Goal: Book appointment/travel/reservation

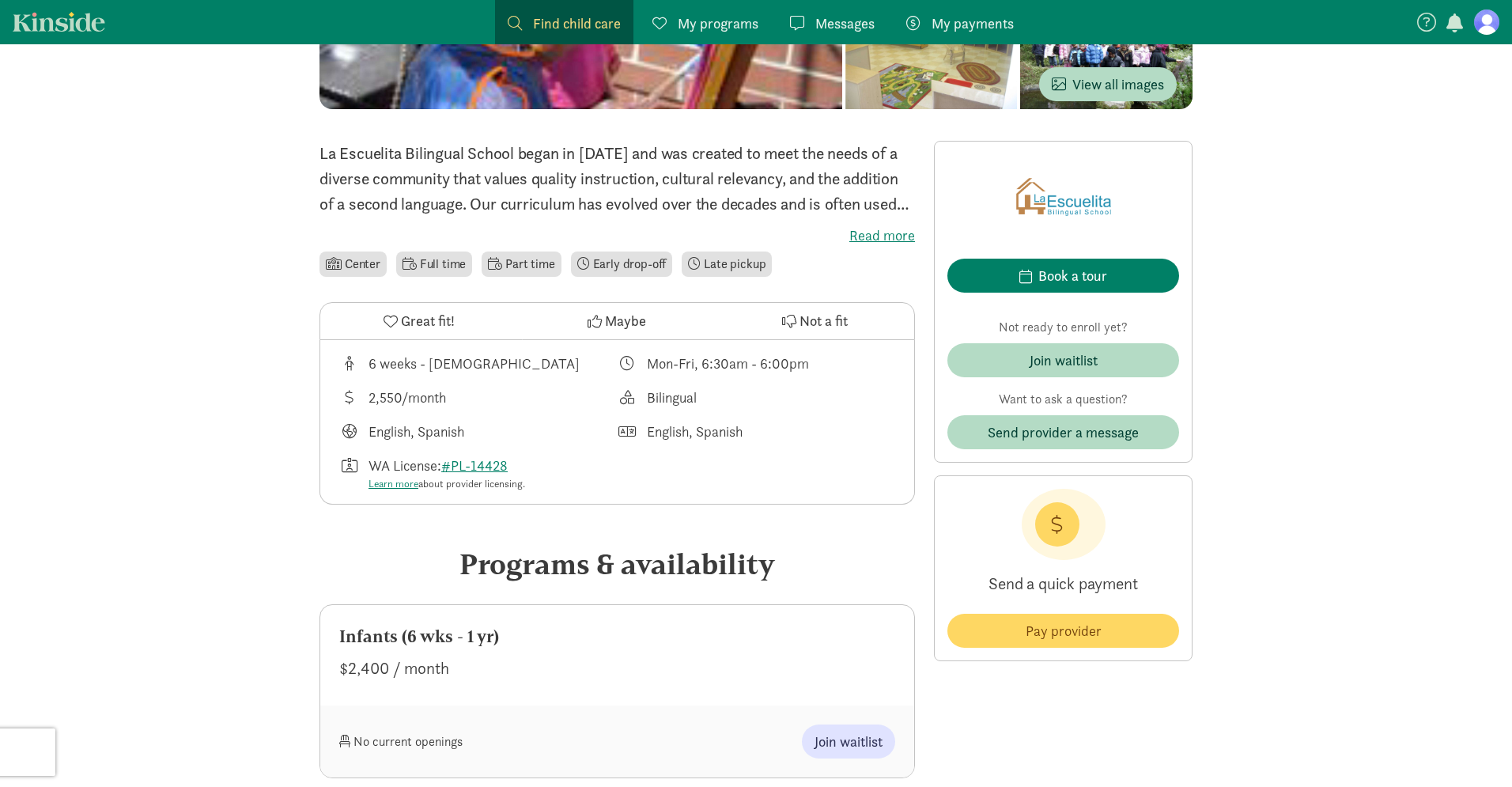
scroll to position [306, 0]
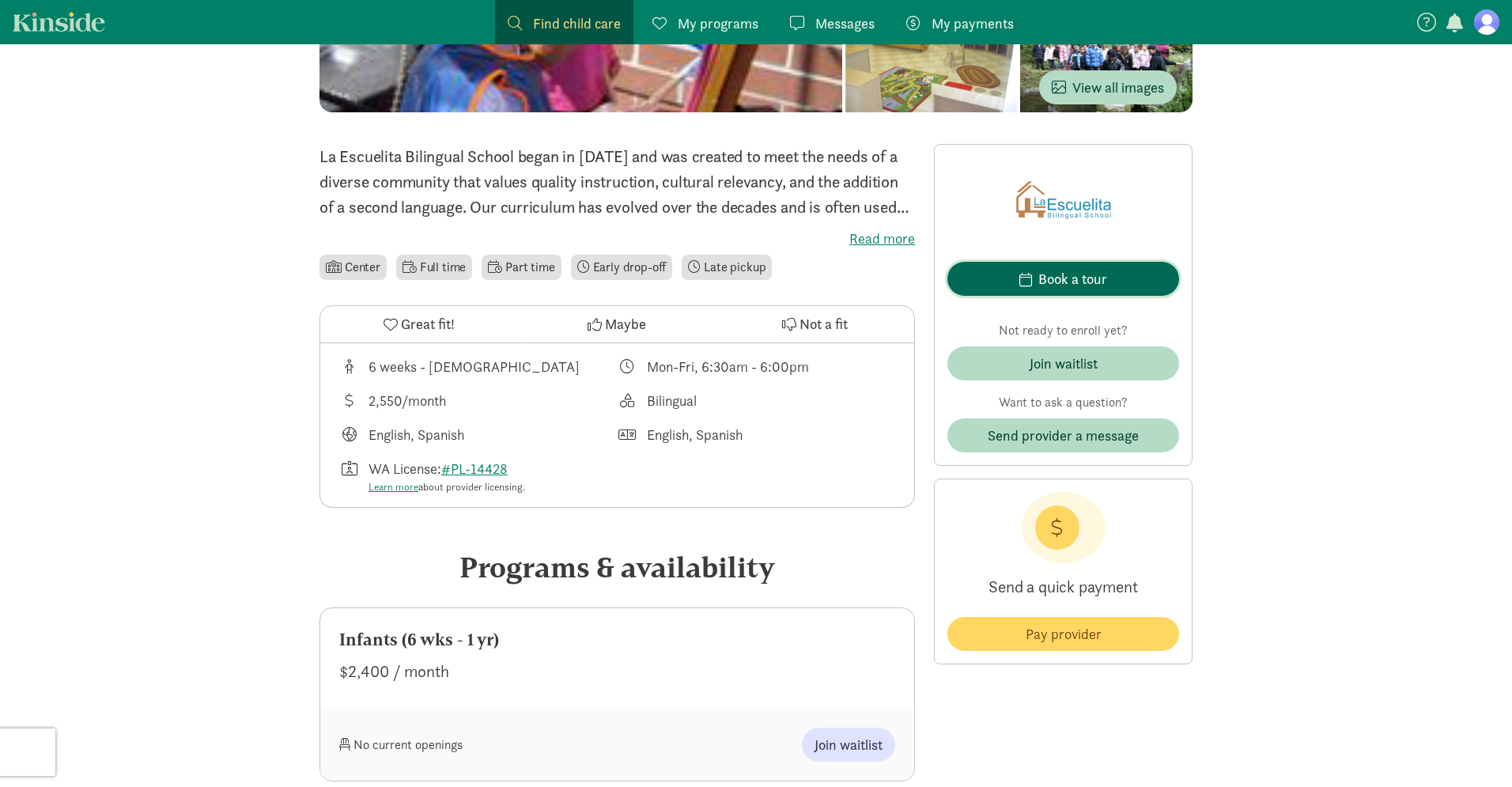
click at [1091, 283] on div "Book a tour" at bounding box center [1072, 279] width 69 height 22
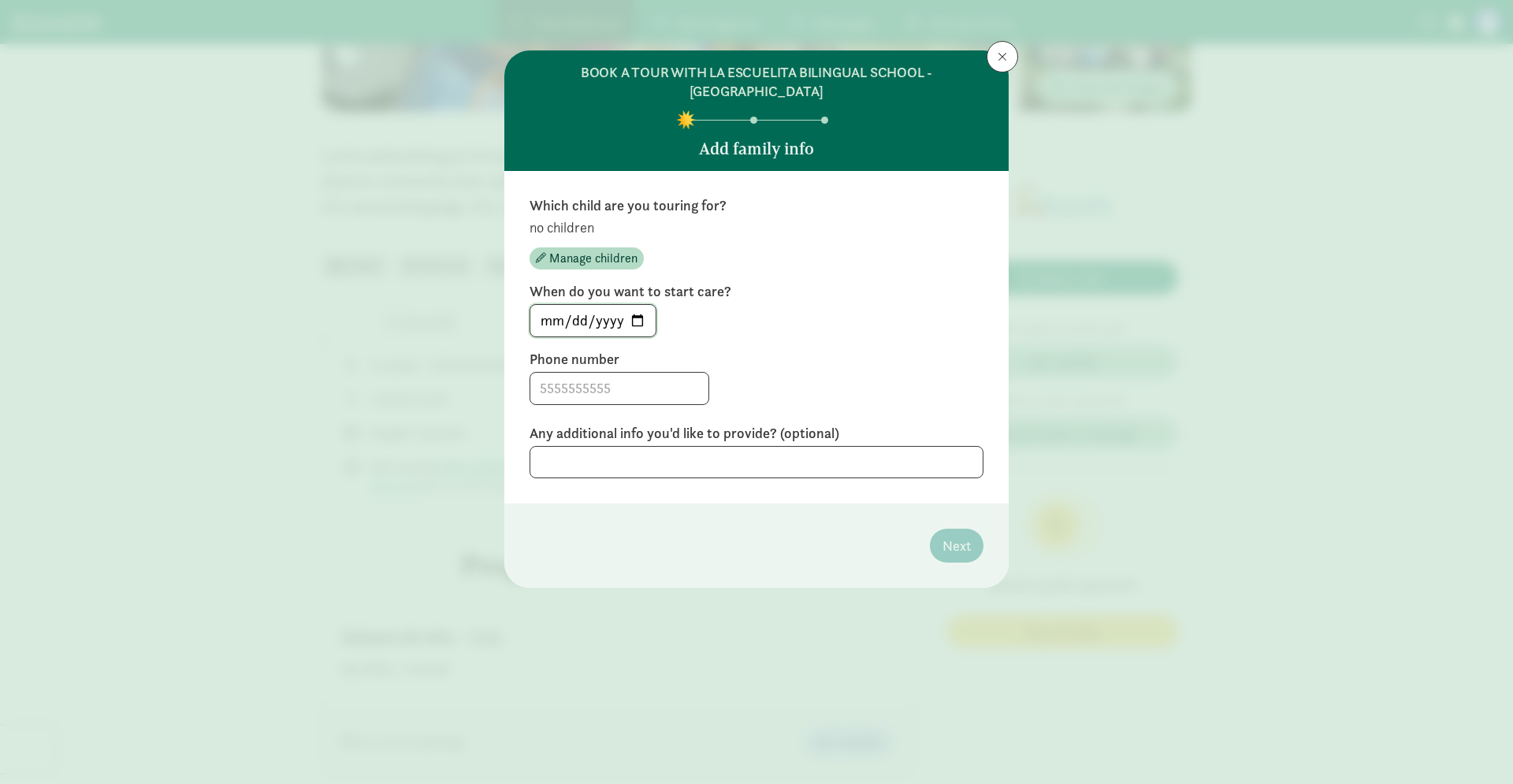
click at [650, 305] on input "2025-09-08" at bounding box center [592, 320] width 125 height 31
click at [640, 305] on input "2025-09-08" at bounding box center [592, 320] width 125 height 31
type input "2025-09-20"
click at [644, 375] on input at bounding box center [619, 388] width 178 height 31
type input "5715897857"
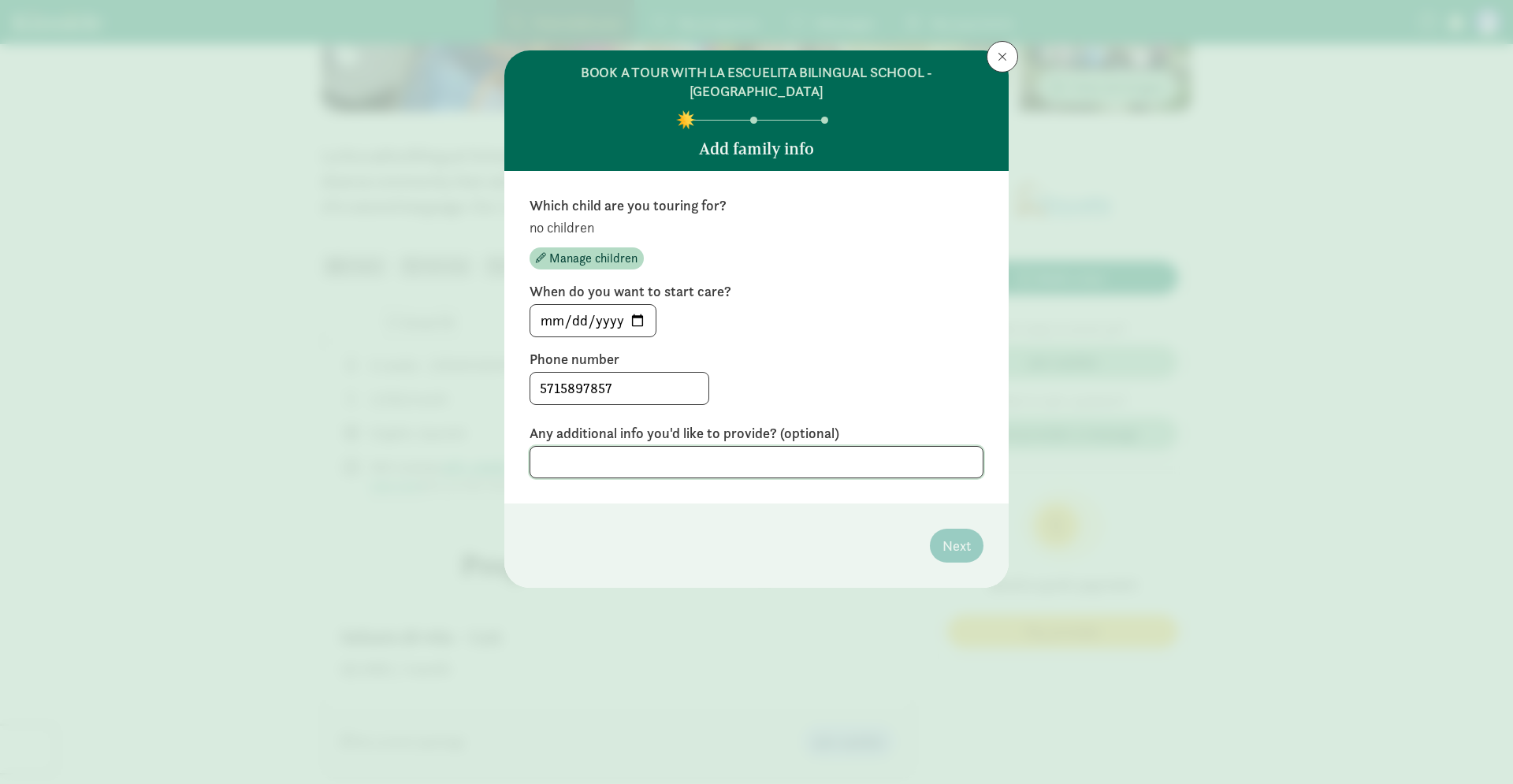
drag, startPoint x: 842, startPoint y: 435, endPoint x: 974, endPoint y: 469, distance: 136.3
click at [845, 446] on textarea at bounding box center [756, 462] width 454 height 32
type textarea "1"
click at [641, 305] on input "2025-09-20" at bounding box center [592, 320] width 125 height 31
click at [643, 305] on input "2025-09-20" at bounding box center [592, 320] width 125 height 31
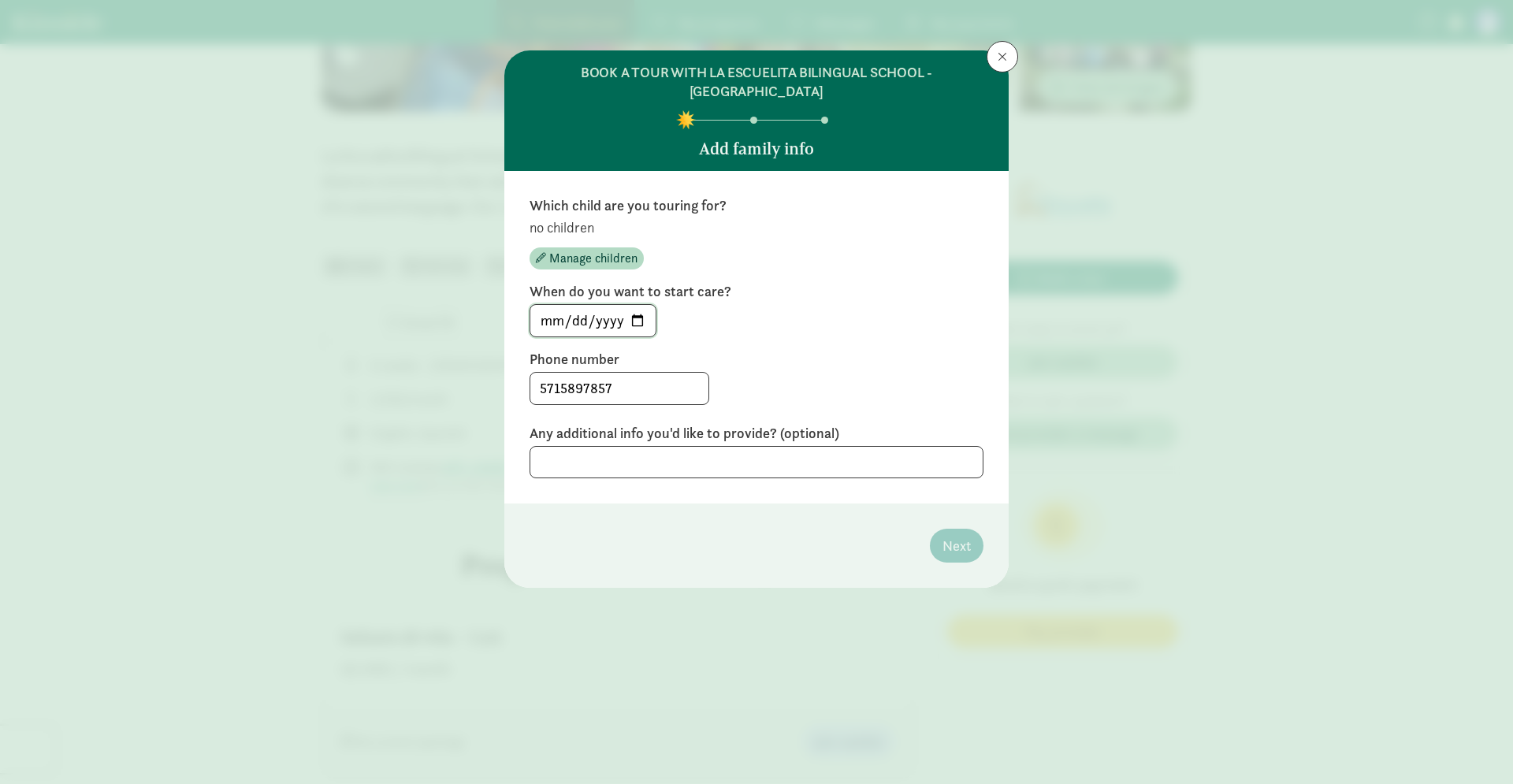
click at [641, 305] on input "2025-09-21" at bounding box center [592, 320] width 125 height 31
click at [641, 305] on input "2025-09-22" at bounding box center [592, 320] width 125 height 31
type input "2026-03-01"
click at [822, 372] on div "5715897857" at bounding box center [756, 388] width 454 height 33
click at [585, 219] on p "no children" at bounding box center [756, 228] width 454 height 19
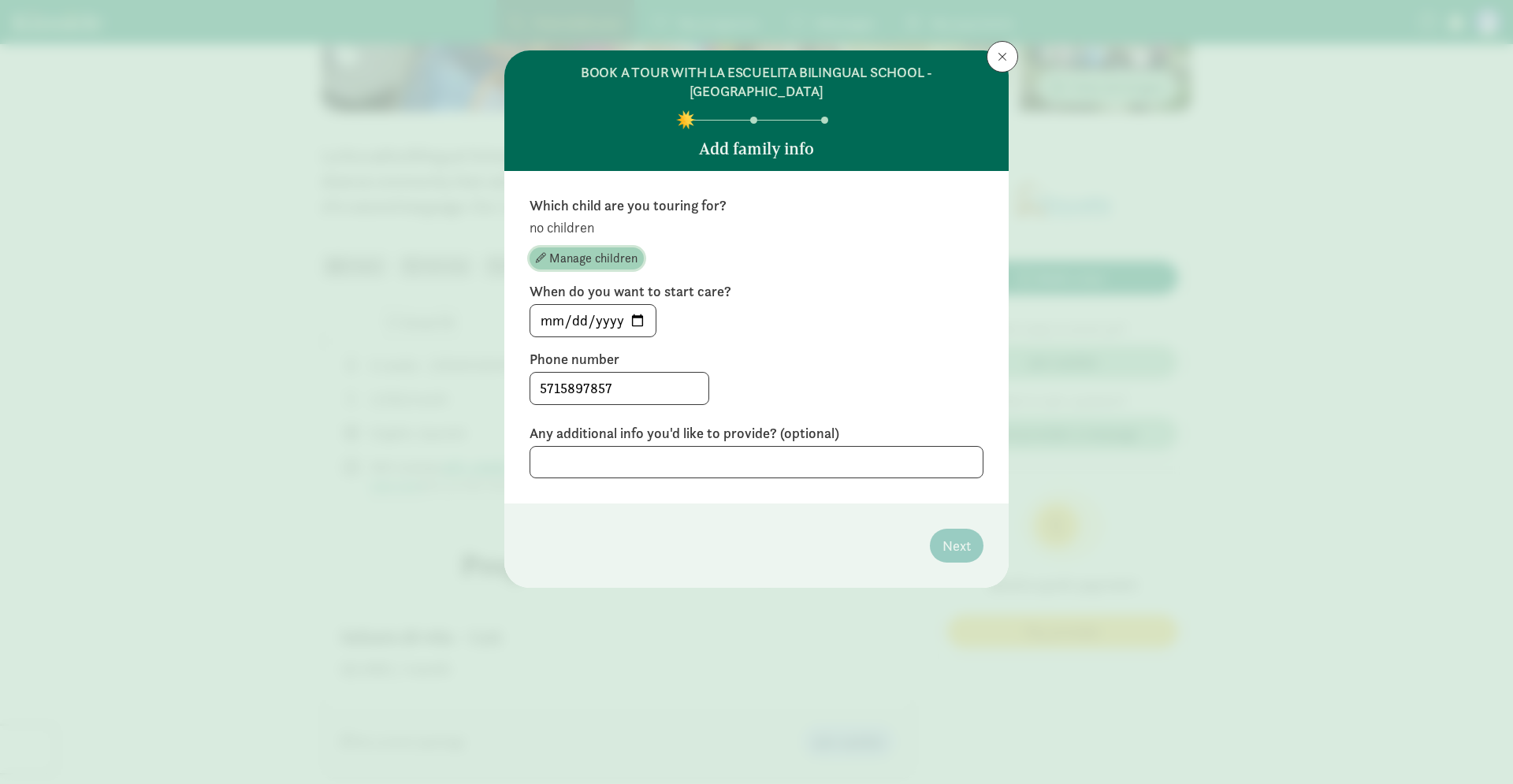
click at [614, 249] on span "Manage children" at bounding box center [593, 258] width 89 height 19
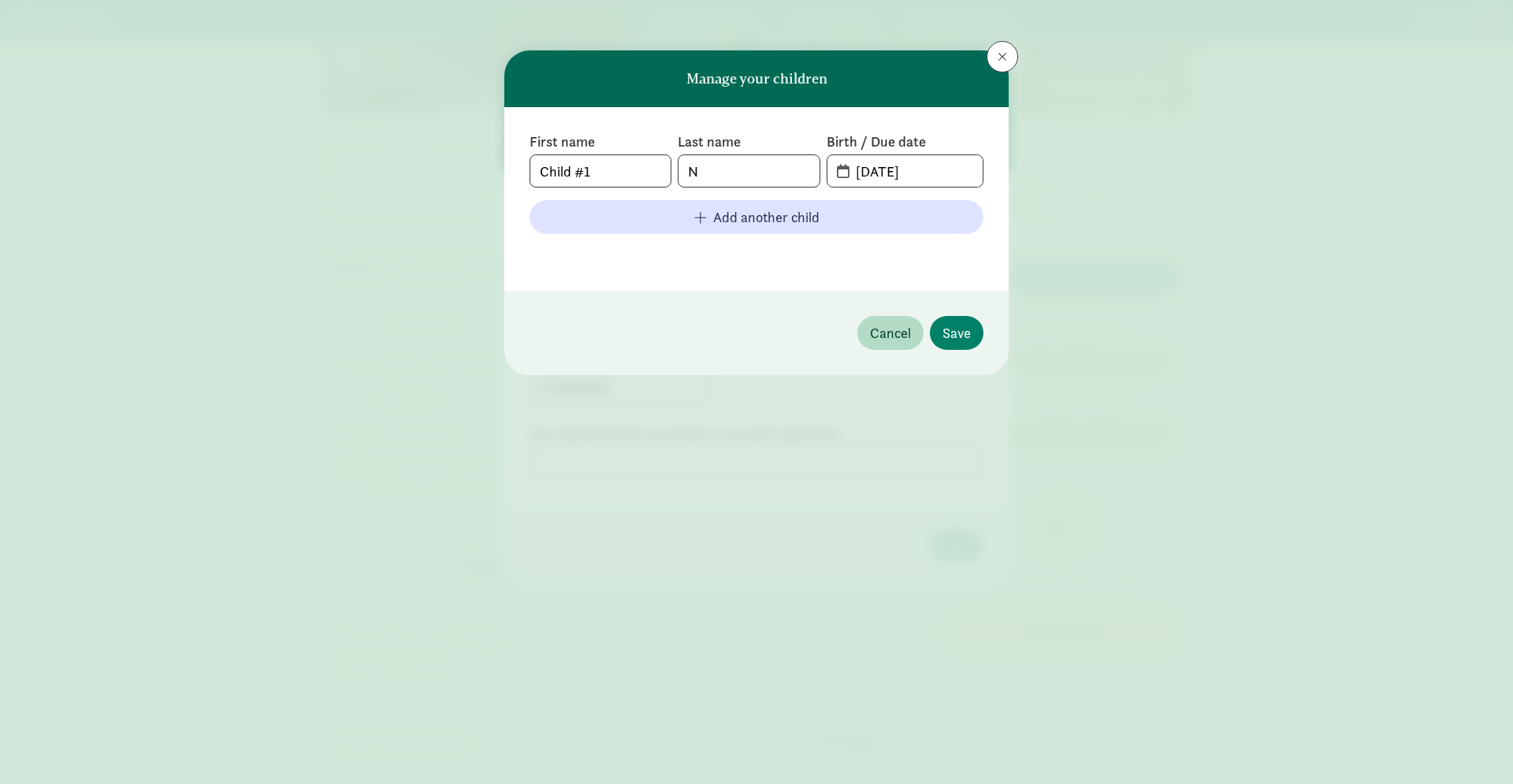
click at [530, 186] on div at bounding box center [530, 186] width 0 height 0
click at [767, 178] on input "N" at bounding box center [748, 171] width 140 height 31
drag, startPoint x: 620, startPoint y: 170, endPoint x: 494, endPoint y: 169, distance: 126.0
click at [494, 169] on div "Manage your children First name Child #1 Last name Birth / Due date 09-08-2025 …" at bounding box center [756, 392] width 1513 height 784
type input "Felix"
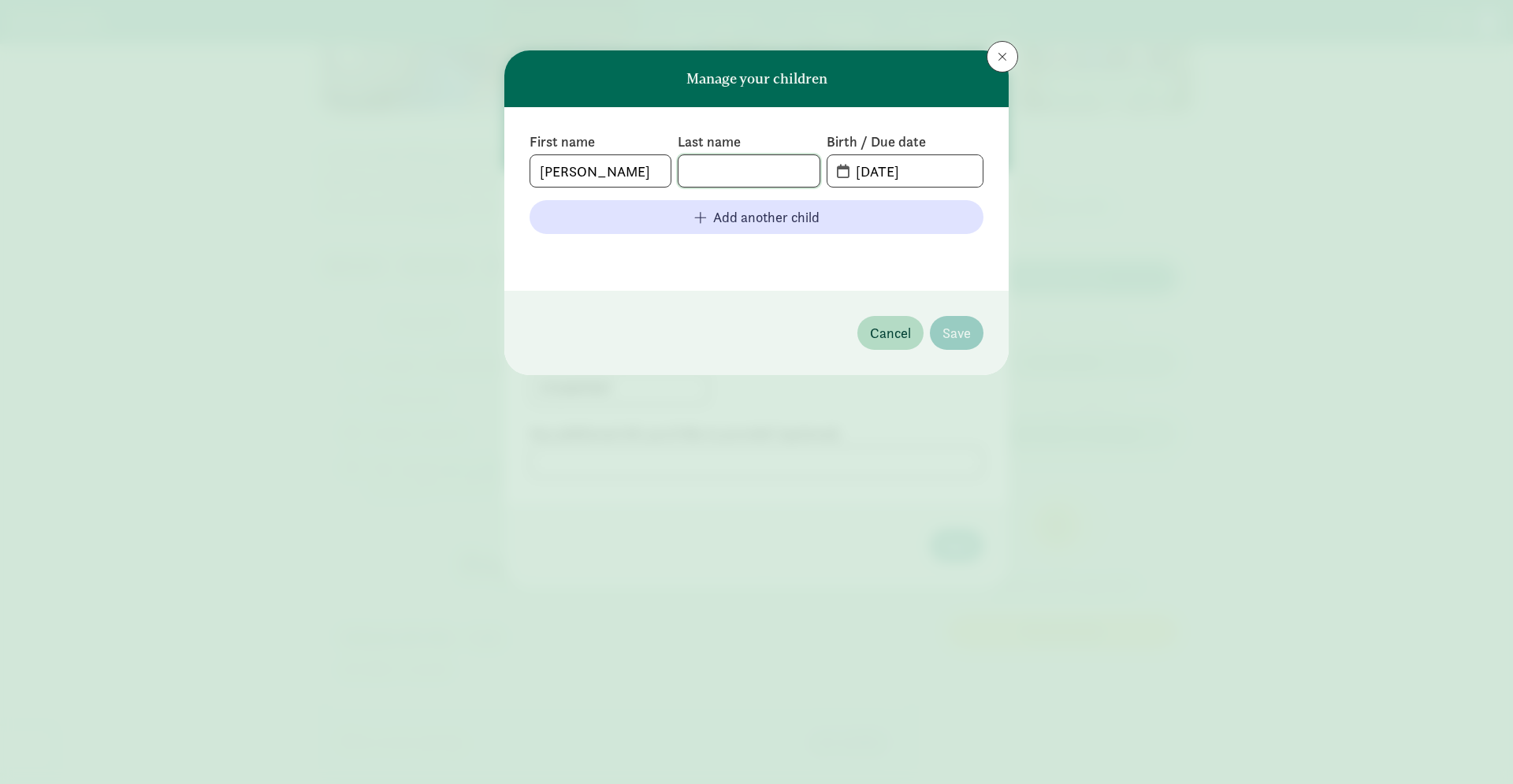
click at [768, 171] on input "text" at bounding box center [748, 171] width 140 height 31
type input "Froech Matteo"
click at [936, 166] on input "09-08-2025" at bounding box center [914, 171] width 137 height 31
click at [846, 186] on div at bounding box center [846, 186] width 0 height 0
click at [841, 171] on span "09-08-20" at bounding box center [904, 171] width 155 height 31
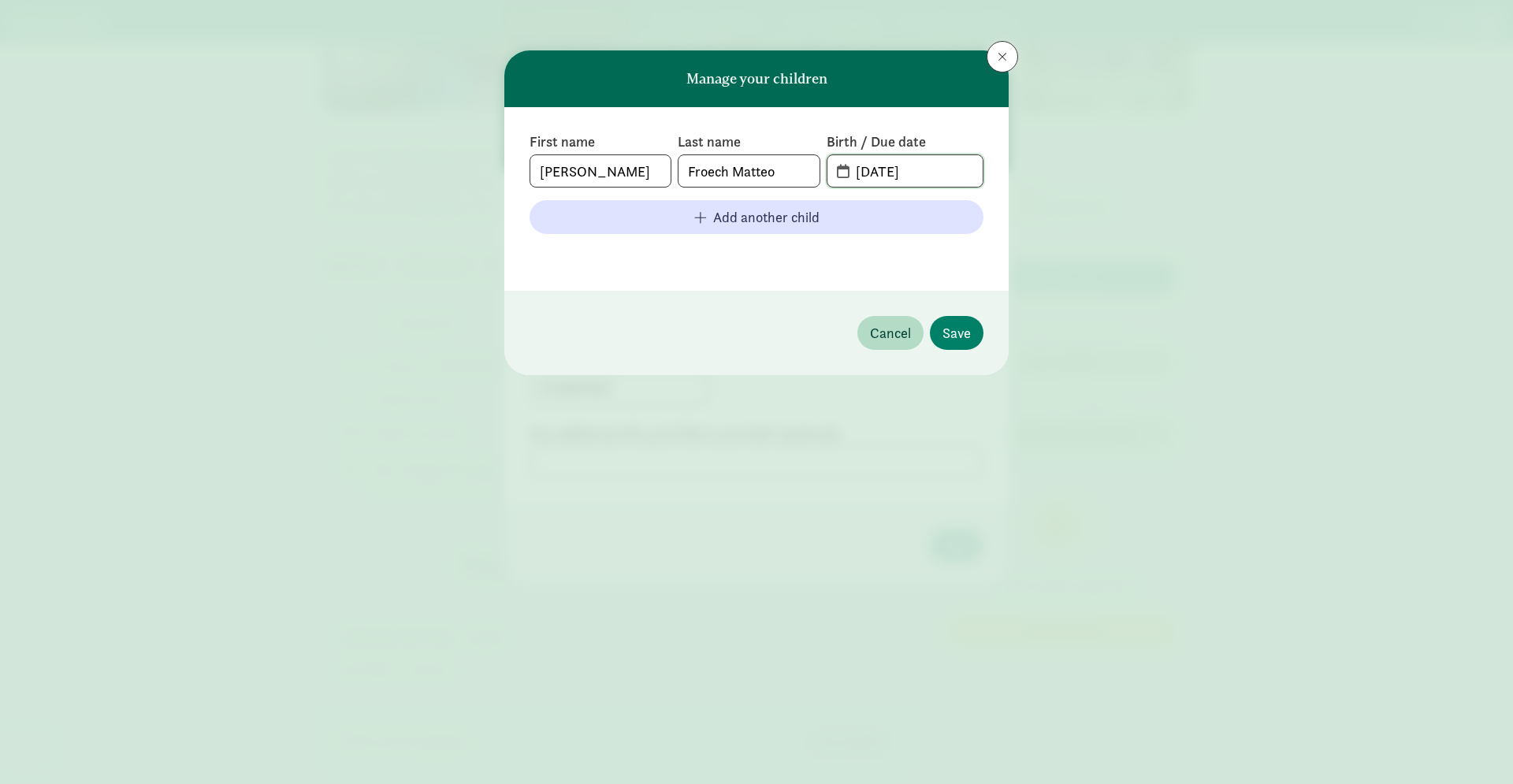
click at [848, 174] on input "09-08-20" at bounding box center [914, 171] width 137 height 31
type input "07-27-2025"
click at [950, 333] on span "Save" at bounding box center [956, 333] width 28 height 22
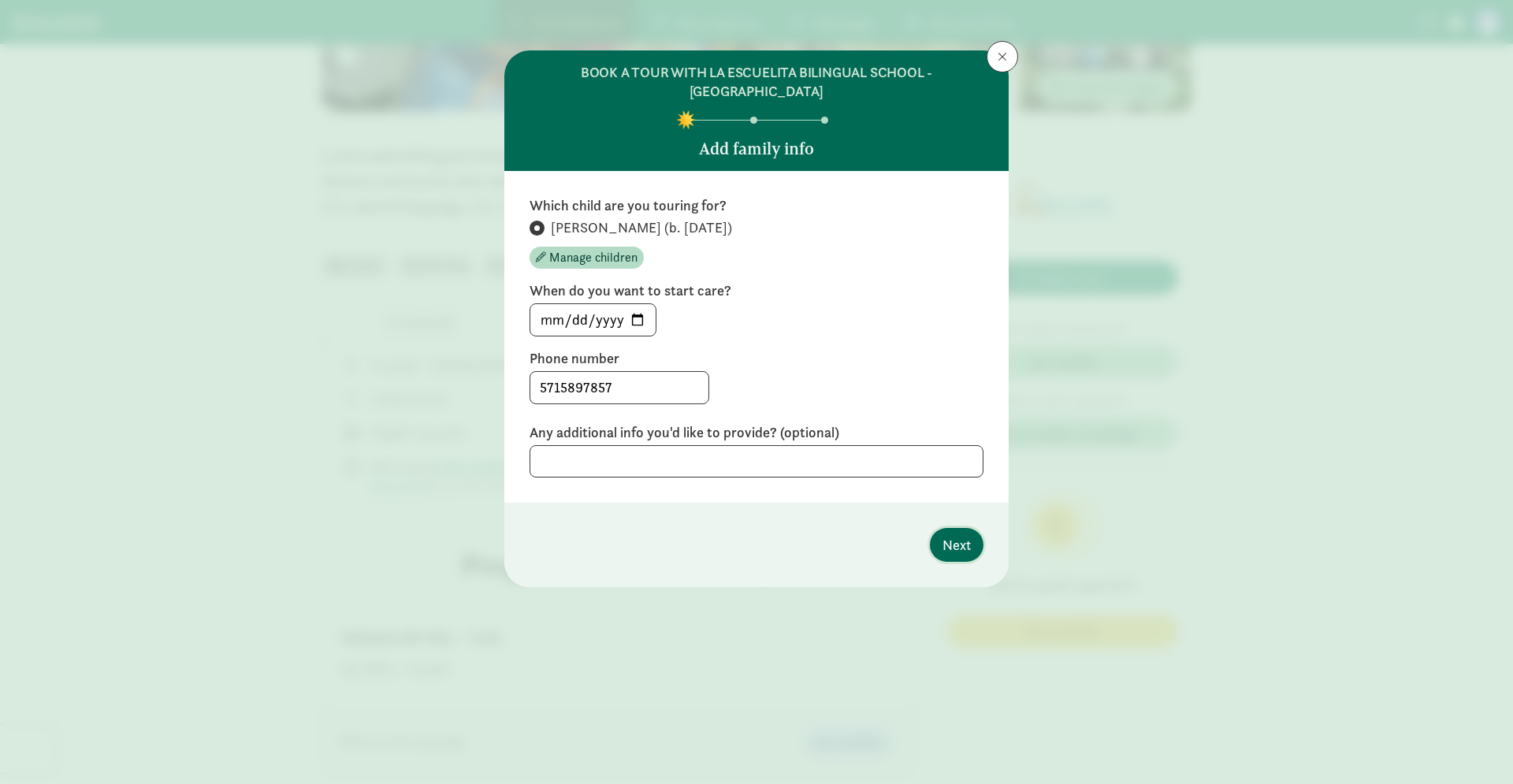
click at [966, 534] on span "Next" at bounding box center [956, 545] width 28 height 22
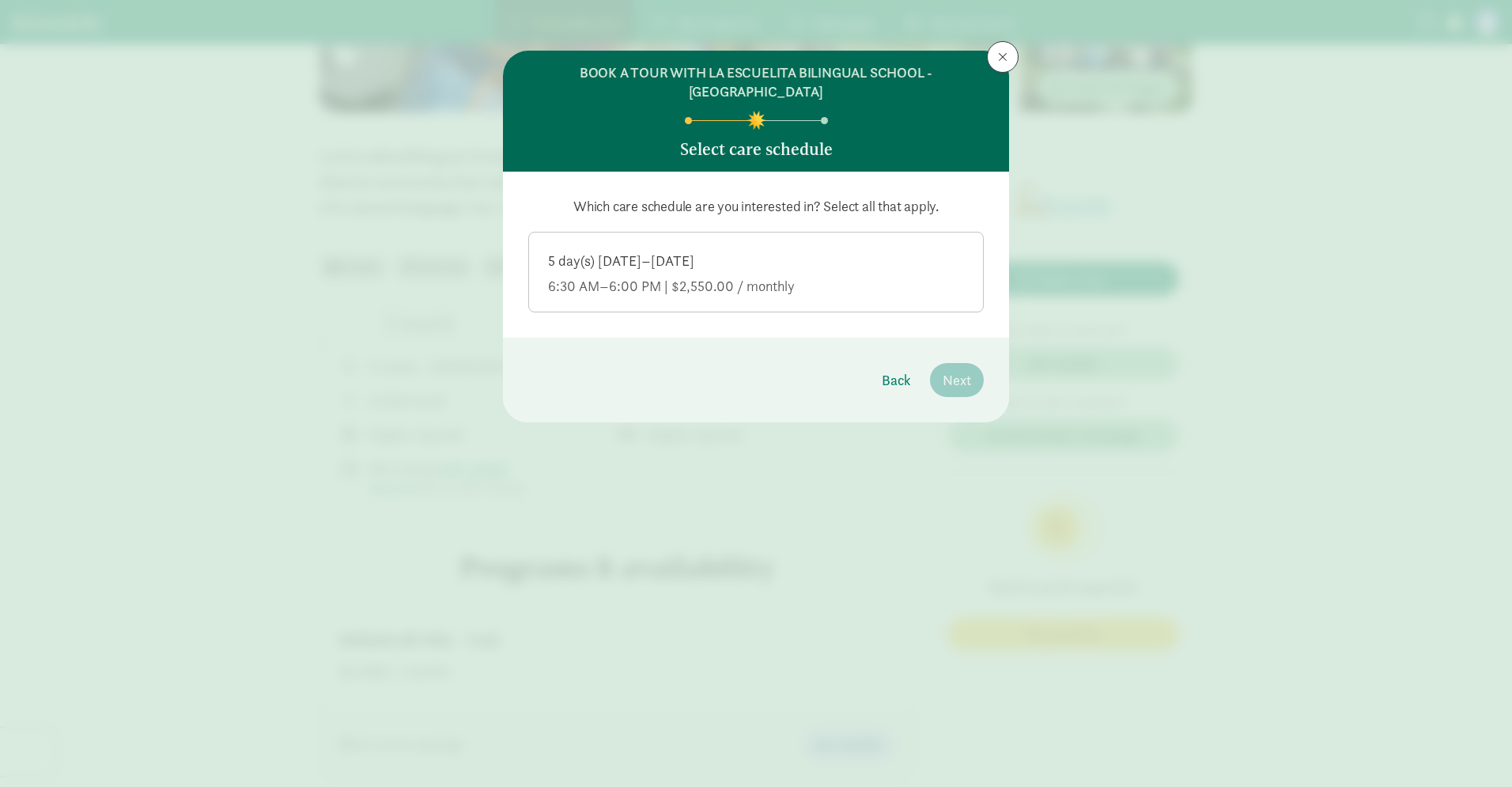
click at [741, 252] on div "5 day(s) Monday–Friday" at bounding box center [756, 261] width 416 height 19
click at [0, 0] on input "5 day(s) Monday–Friday 6:30 AM–6:00 PM | $2,550.00 / monthly" at bounding box center [0, 0] width 0 height 0
click at [955, 369] on span "Next" at bounding box center [957, 380] width 28 height 22
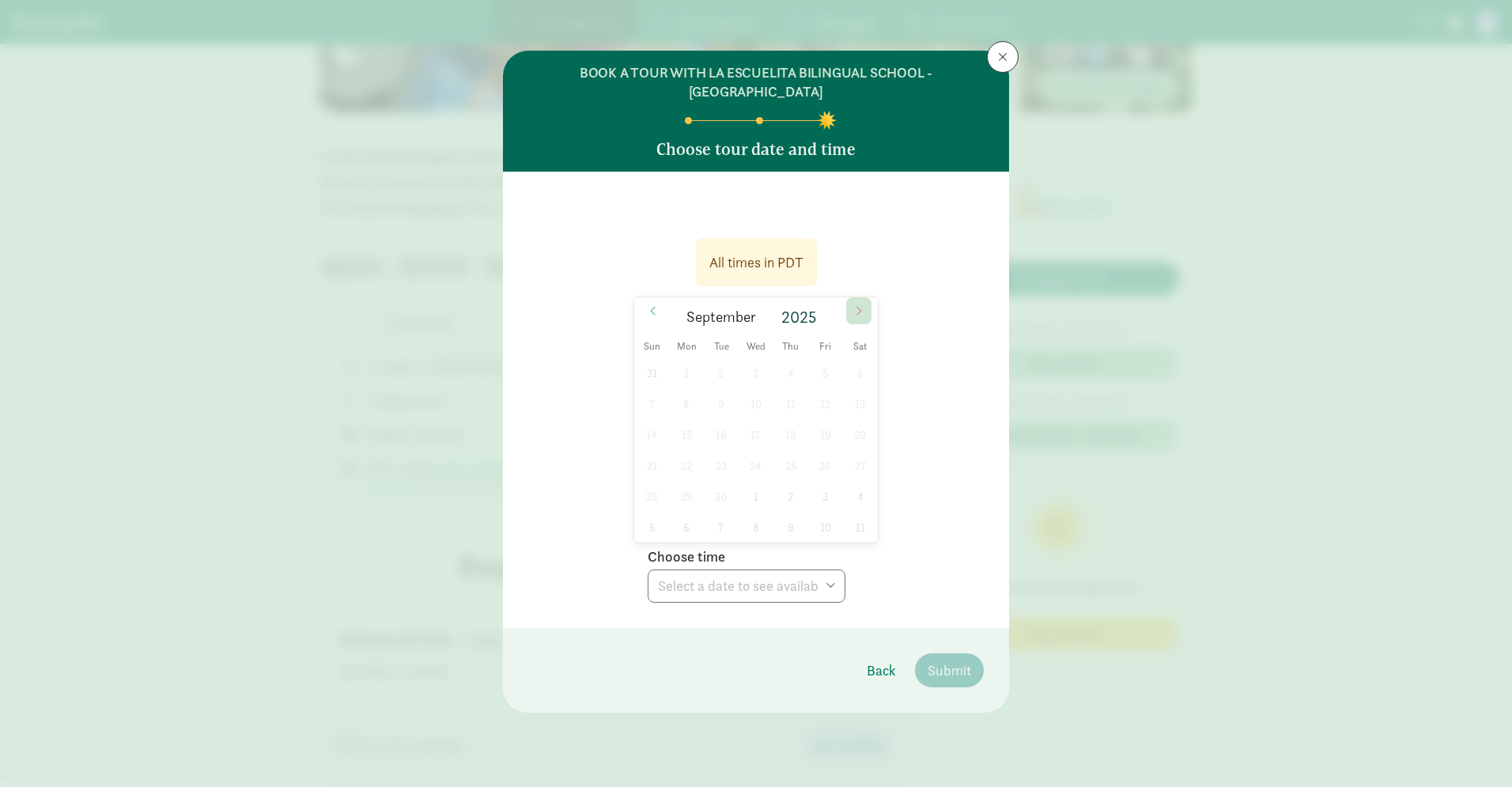
click at [857, 305] on icon at bounding box center [859, 310] width 9 height 11
click at [666, 303] on div "October 2025" at bounding box center [756, 317] width 183 height 27
click at [652, 305] on icon at bounding box center [653, 310] width 9 height 11
click at [751, 416] on div "31 1 2 3 4 5 6 7 8 9 10 11 12 13 14 15 16 17 18 19 20 21 22 23 24 25 26 27 28 2…" at bounding box center [756, 450] width 244 height 185
click at [761, 418] on div "31 1 2 3 4 5 6 7 8 9 10 11 12 13 14 15 16 17 18 19 20 21 22 23 24 25 26 27 28 2…" at bounding box center [756, 450] width 244 height 185
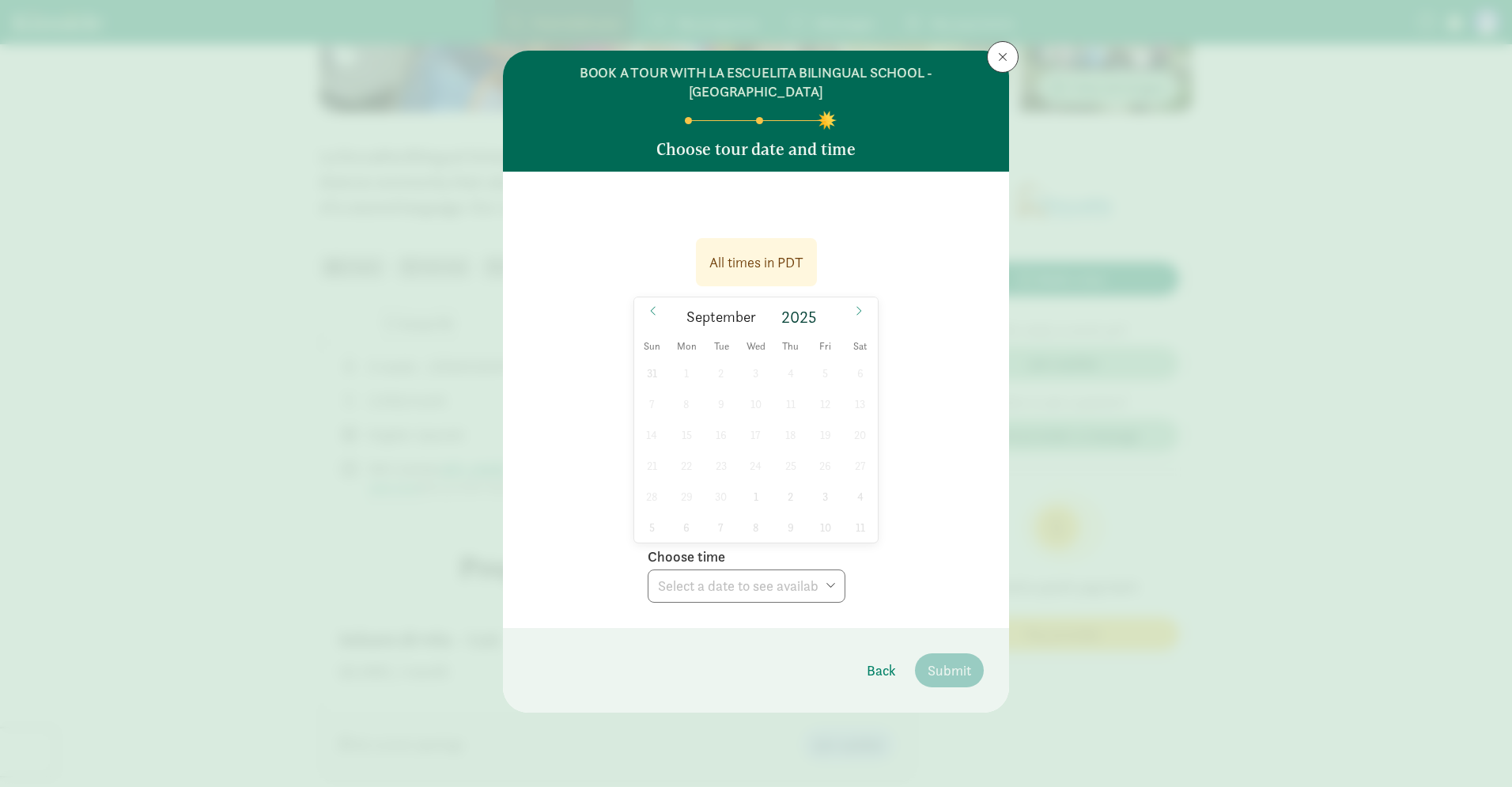
click at [710, 425] on div "31 1 2 3 4 5 6 7 8 9 10 11 12 13 14 15 16 17 18 19 20 21 22 23 24 25 26 27 28 2…" at bounding box center [756, 450] width 244 height 185
click at [737, 489] on div "31 1 2 3 4 5 6 7 8 9 10 11 12 13 14 15 16 17 18 19 20 21 22 23 24 25 26 27 28 2…" at bounding box center [756, 450] width 244 height 185
click at [776, 502] on div "31 1 2 3 4 5 6 7 8 9 10 11 12 13 14 15 16 17 18 19 20 21 22 23 24 25 26 27 28 2…" at bounding box center [756, 450] width 244 height 185
drag, startPoint x: 827, startPoint y: 495, endPoint x: 869, endPoint y: 495, distance: 42.0
click at [834, 496] on div "31 1 2 3 4 5 6 7 8 9 10 11 12 13 14 15 16 17 18 19 20 21 22 23 24 25 26 27 28 2…" at bounding box center [756, 450] width 244 height 185
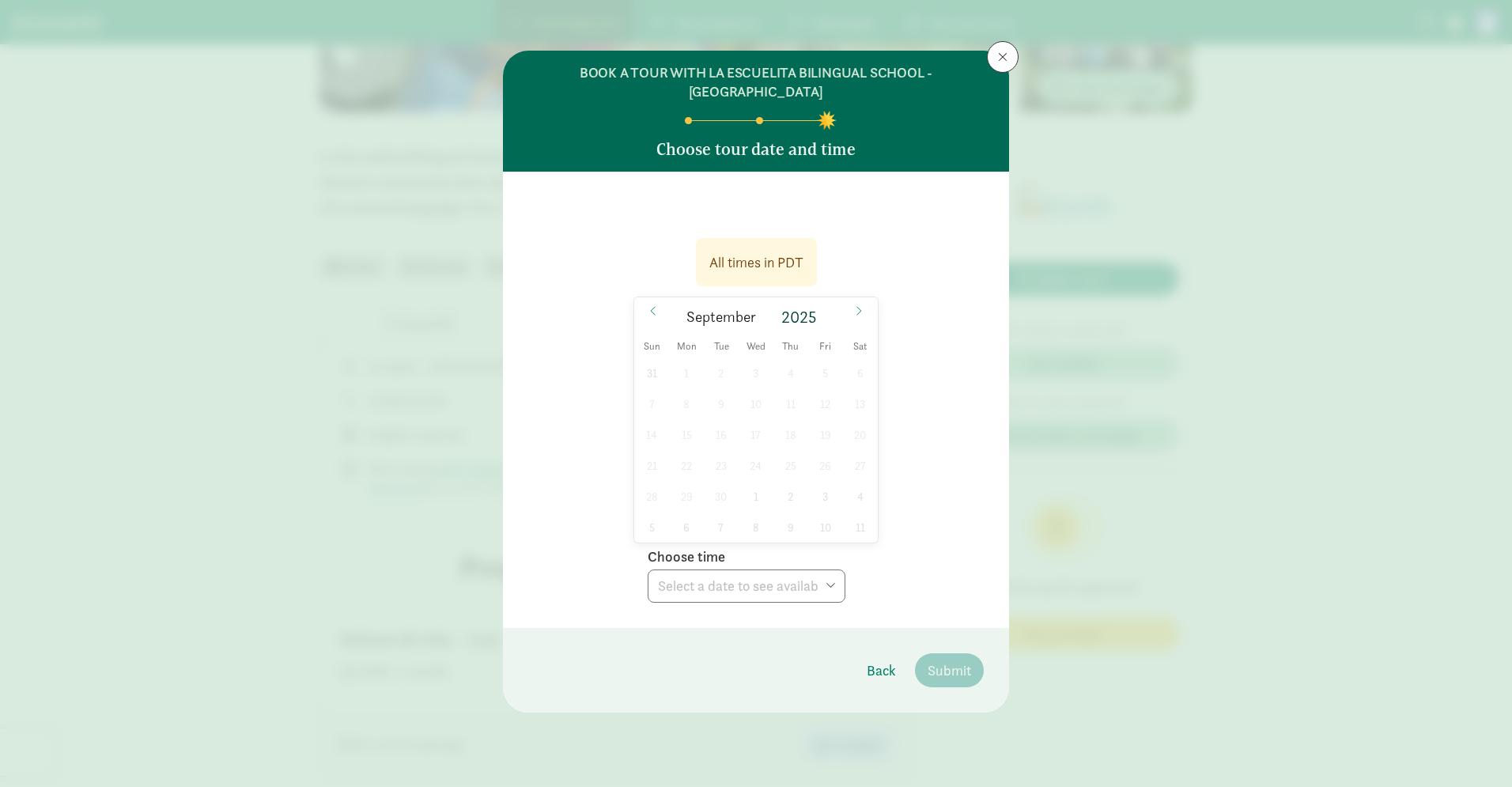
drag, startPoint x: 869, startPoint y: 495, endPoint x: 827, endPoint y: 523, distance: 50.5
click at [853, 511] on div "31 1 2 3 4 5 6 7 8 9 10 11 12 13 14 15 16 17 18 19 20 21 22 23 24 25 26 27 28 2…" at bounding box center [756, 450] width 244 height 185
drag, startPoint x: 827, startPoint y: 523, endPoint x: 775, endPoint y: 500, distance: 56.9
click at [827, 523] on div "31 1 2 3 4 5 6 7 8 9 10 11 12 13 14 15 16 17 18 19 20 21 22 23 24 25 26 27 28 2…" at bounding box center [756, 450] width 244 height 185
click at [775, 500] on div "31 1 2 3 4 5 6 7 8 9 10 11 12 13 14 15 16 17 18 19 20 21 22 23 24 25 26 27 28 2…" at bounding box center [756, 450] width 244 height 185
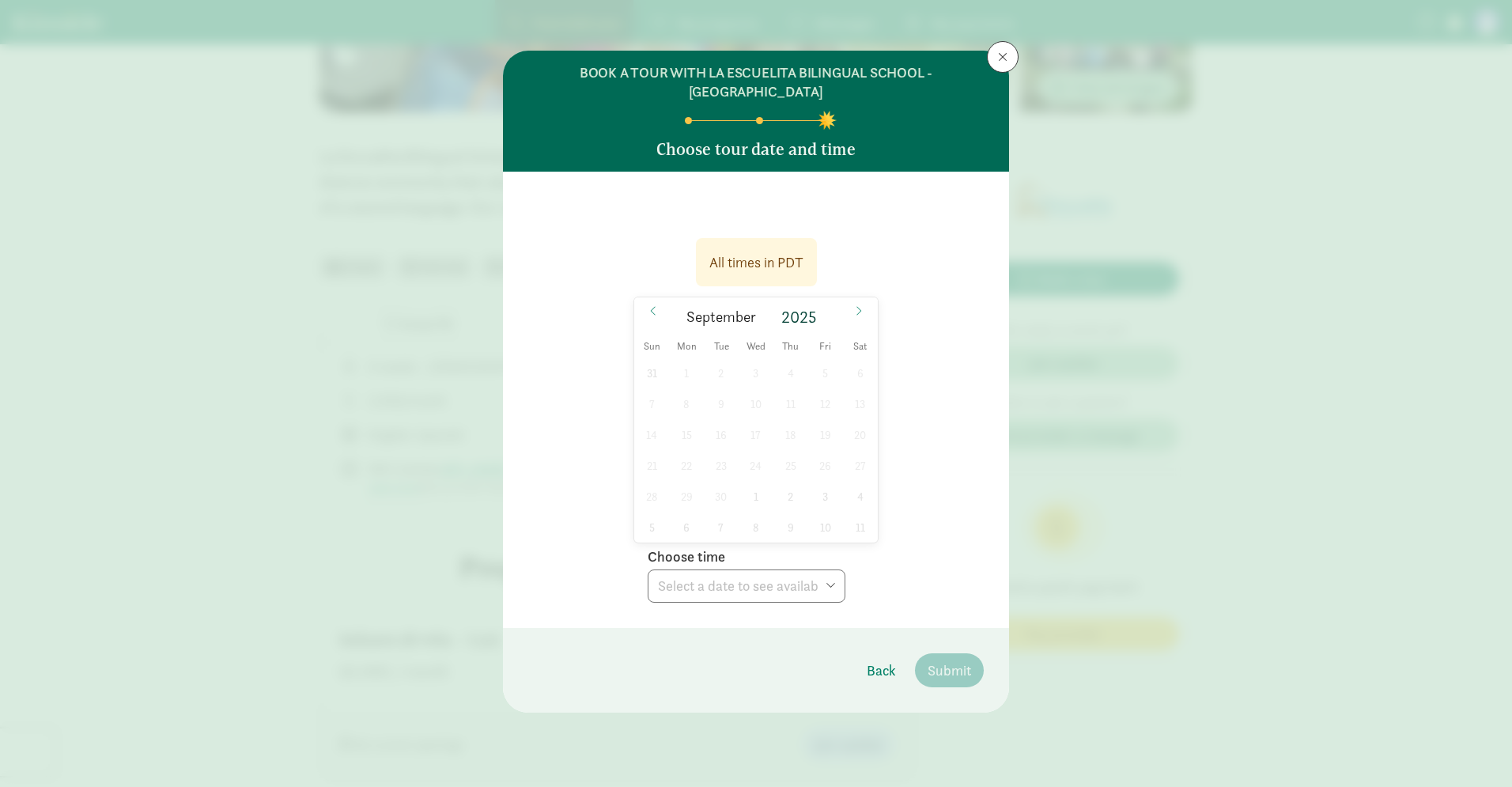
click at [694, 501] on div "31 1 2 3 4 5 6 7 8 9 10 11 12 13 14 15 16 17 18 19 20 21 22 23 24 25 26 27 28 2…" at bounding box center [756, 450] width 244 height 185
click at [685, 414] on div "31 1 2 3 4 5 6 7 8 9 10 11 12 13 14 15 16 17 18 19 20 21 22 23 24 25 26 27 28 2…" at bounding box center [756, 450] width 244 height 185
drag, startPoint x: 668, startPoint y: 402, endPoint x: 669, endPoint y: 446, distance: 44.0
click at [667, 427] on div "31 1 2 3 4 5 6 7 8 9 10 11 12 13 14 15 16 17 18 19 20 21 22 23 24 25 26 27 28 2…" at bounding box center [756, 450] width 244 height 185
click at [684, 460] on div "31 1 2 3 4 5 6 7 8 9 10 11 12 13 14 15 16 17 18 19 20 21 22 23 24 25 26 27 28 2…" at bounding box center [756, 450] width 244 height 185
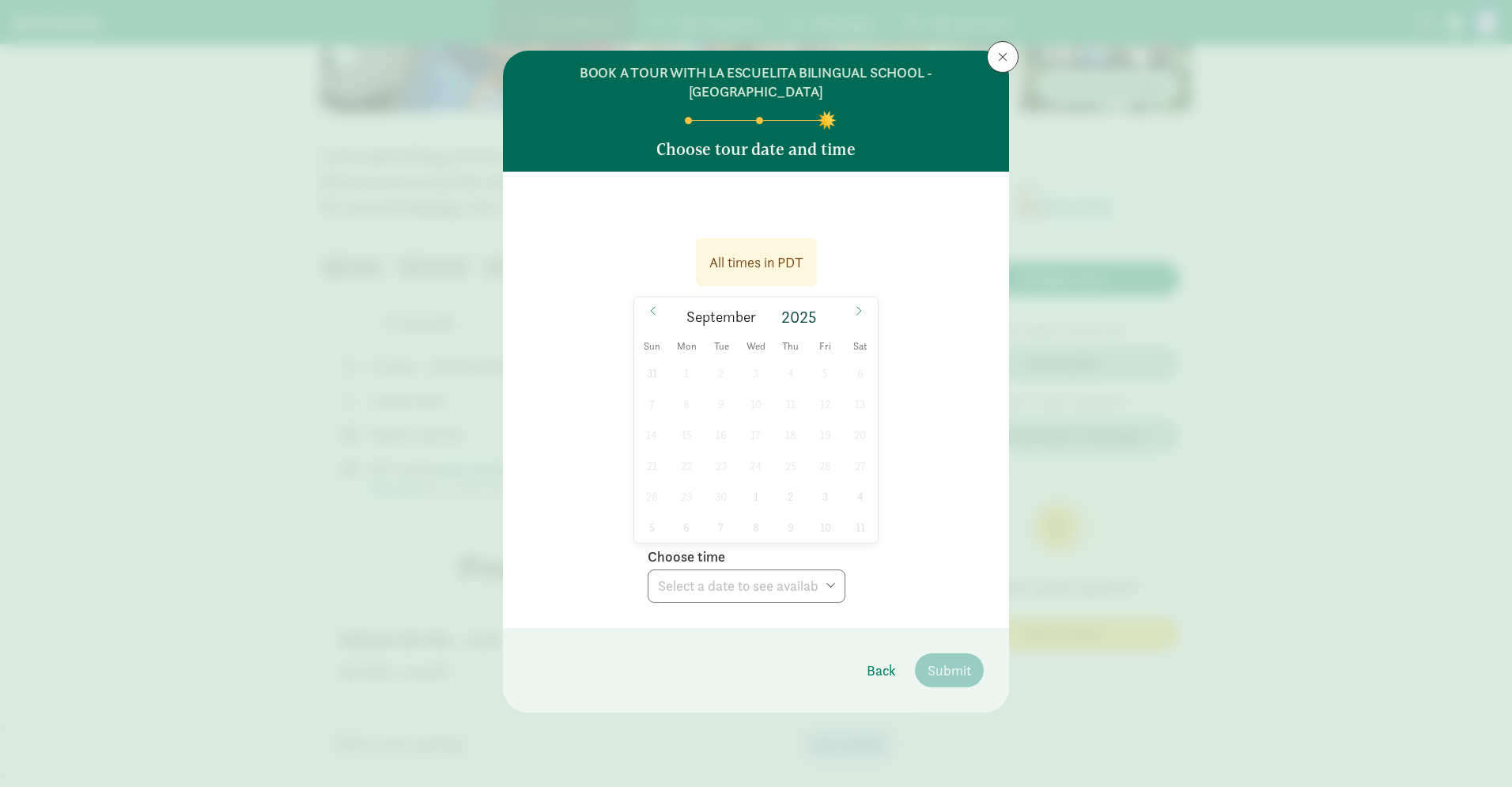
drag, startPoint x: 746, startPoint y: 450, endPoint x: 815, endPoint y: 436, distance: 70.4
click at [751, 450] on div "31 1 2 3 4 5 6 7 8 9 10 11 12 13 14 15 16 17 18 19 20 21 22 23 24 25 26 27 28 2…" at bounding box center [756, 450] width 244 height 185
click at [859, 305] on icon at bounding box center [859, 310] width 9 height 11
click at [793, 450] on span "20" at bounding box center [790, 465] width 31 height 31
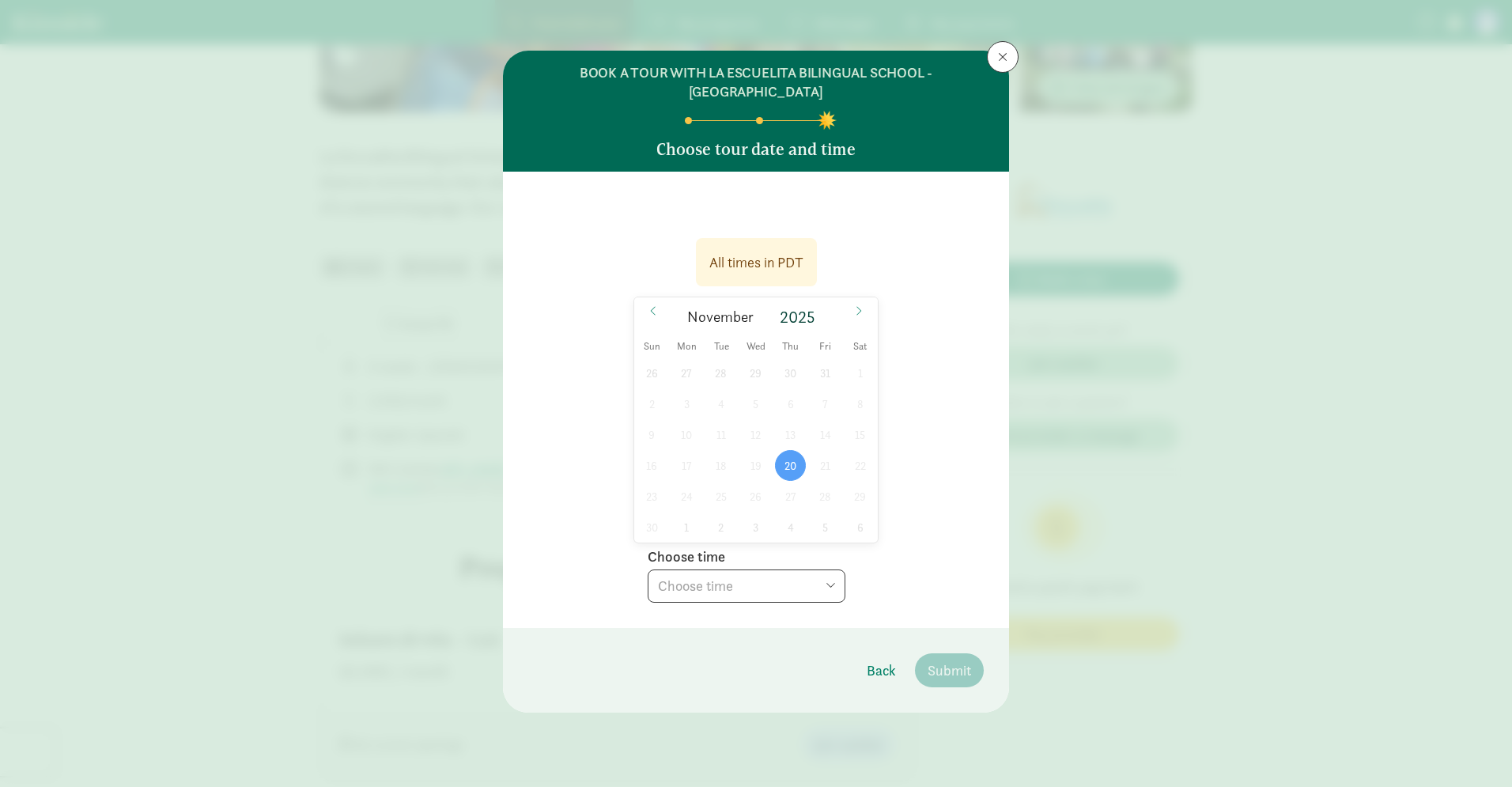
click at [823, 574] on select "Choose time 11:30 AM (virtual tour)" at bounding box center [746, 586] width 198 height 33
click at [857, 305] on icon at bounding box center [859, 310] width 9 height 11
click at [656, 305] on icon at bounding box center [653, 310] width 9 height 11
click at [781, 450] on span "20" at bounding box center [790, 465] width 31 height 31
click at [834, 569] on select "Choose time 11:30 AM (virtual tour)" at bounding box center [746, 586] width 198 height 33
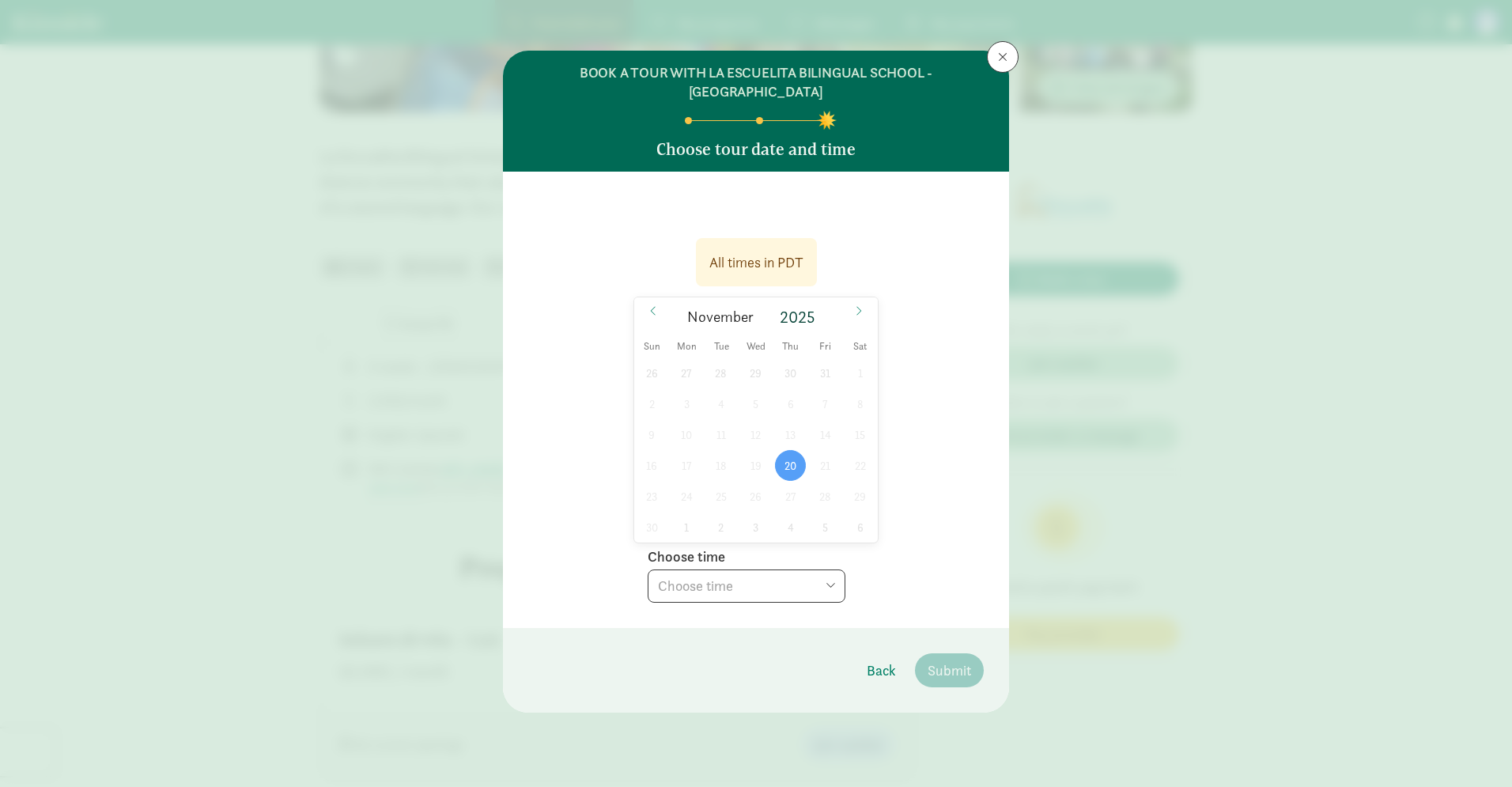
select select "2025-11-20T11:30:00.000-08:00"
click at [859, 305] on icon at bounding box center [859, 310] width 9 height 11
click at [791, 388] on span "11" at bounding box center [790, 403] width 31 height 31
click at [837, 573] on select "Choose time 11:00 AM (virtual tour) 11:30 AM (virtual tour) 12:00 PM (virtual t…" at bounding box center [746, 586] width 198 height 33
click at [655, 305] on icon at bounding box center [653, 310] width 9 height 11
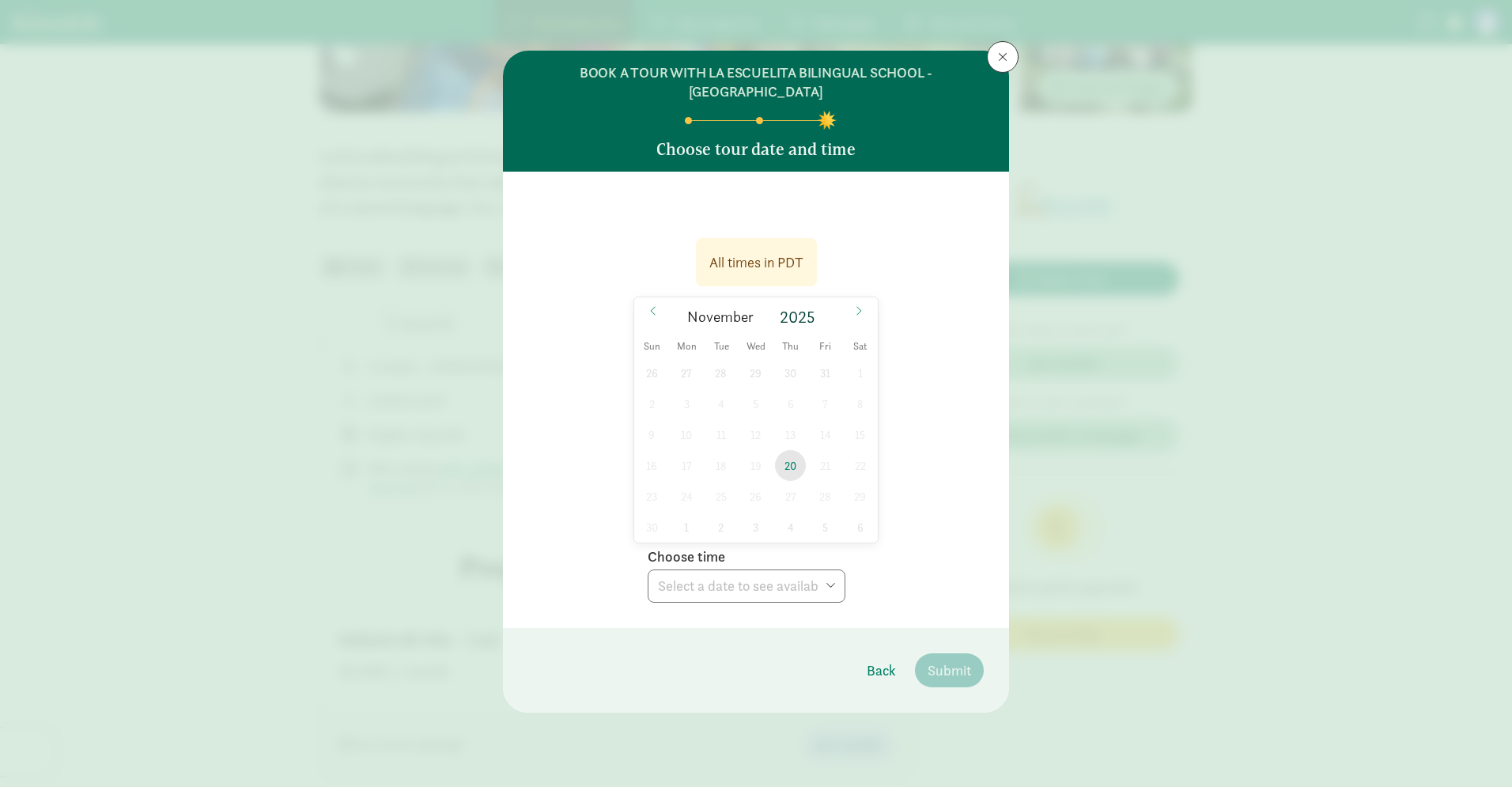
click at [784, 450] on span "20" at bounding box center [790, 465] width 31 height 31
click at [835, 569] on select "Choose time 11:30 AM (virtual tour)" at bounding box center [746, 586] width 198 height 33
select select "2025-11-20T11:30:00.000-08:00"
click at [958, 660] on span "Submit" at bounding box center [949, 671] width 43 height 22
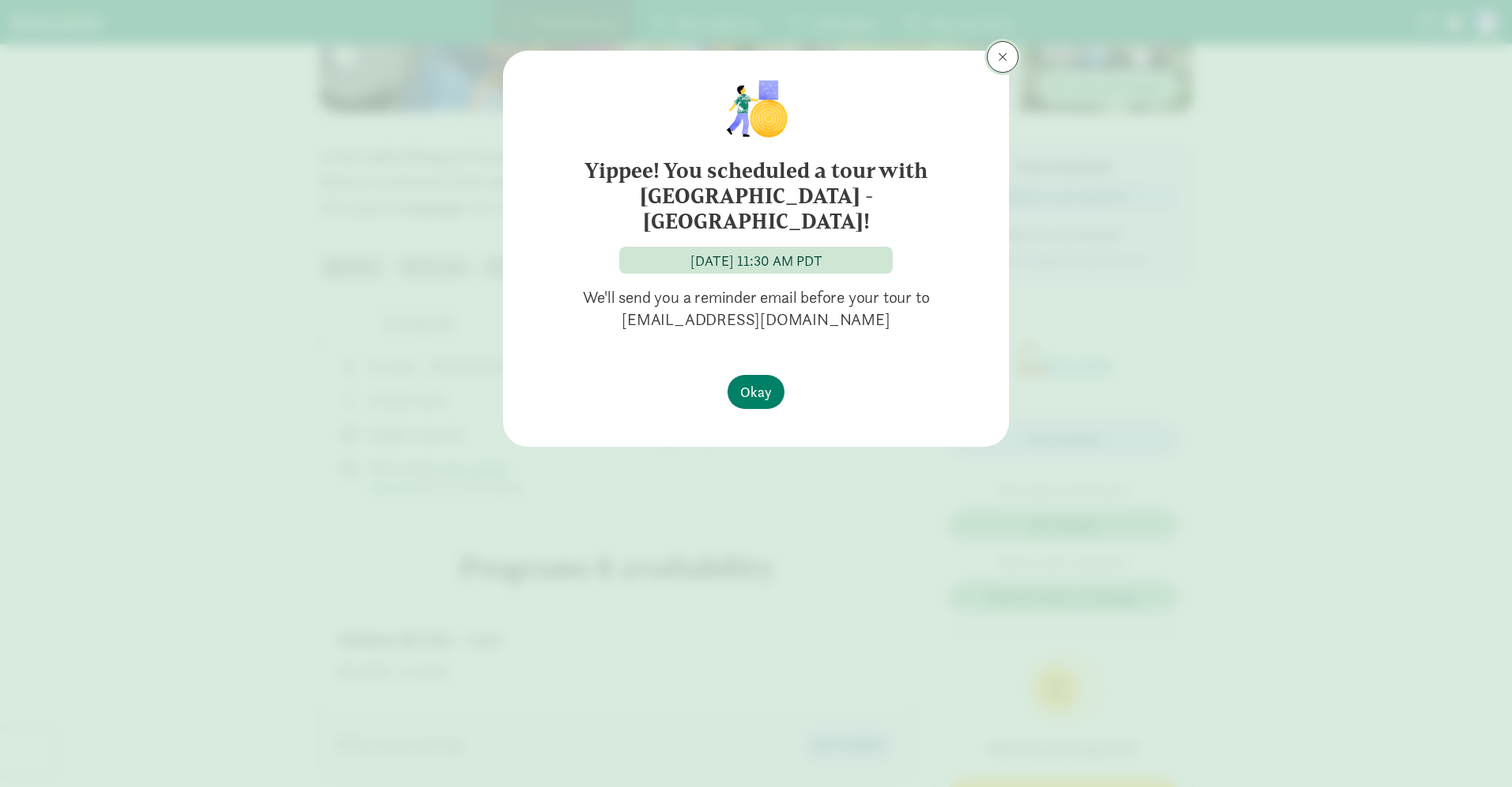
click at [1007, 66] on button at bounding box center [1002, 57] width 32 height 32
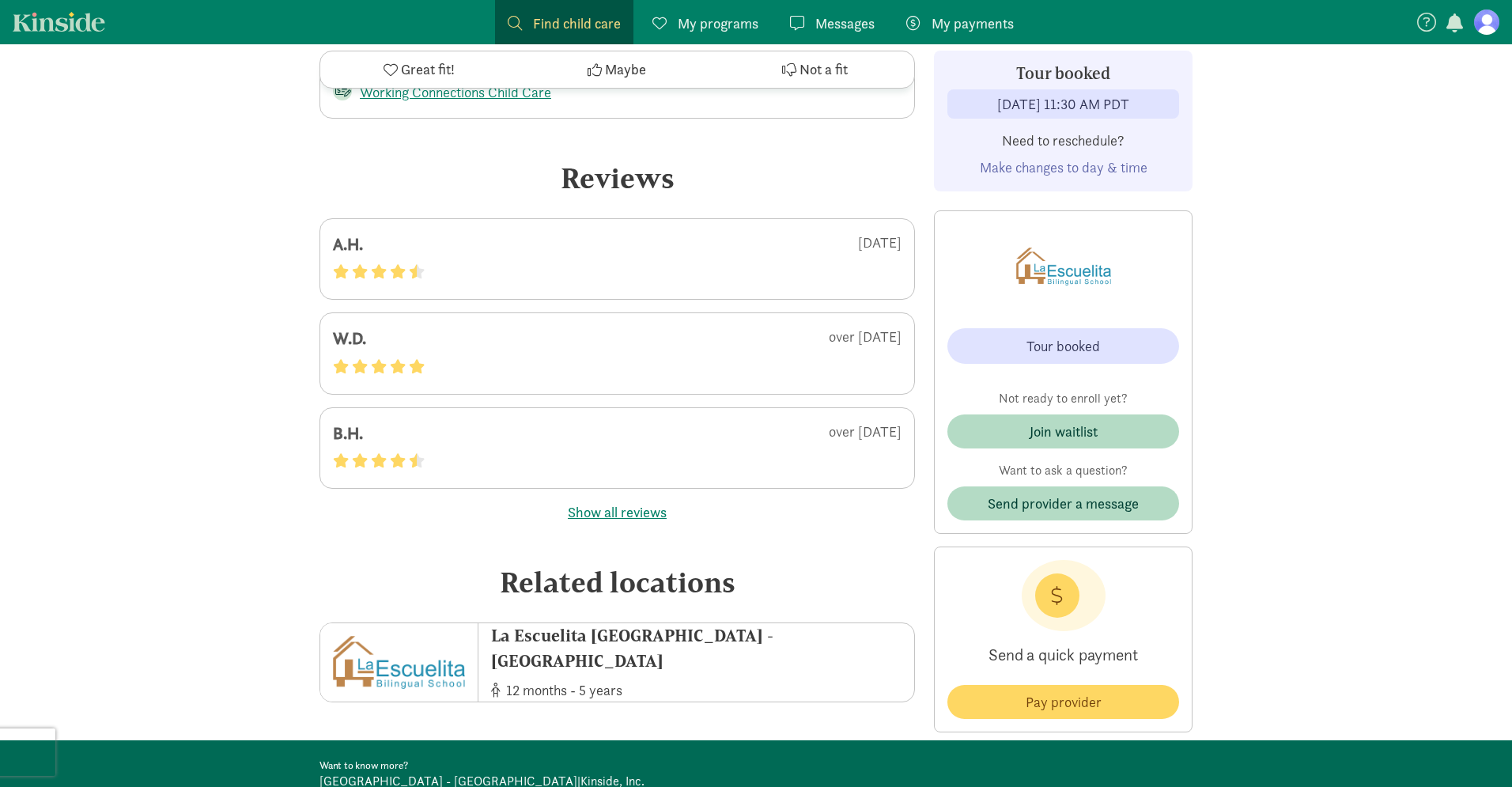
scroll to position [3412, 0]
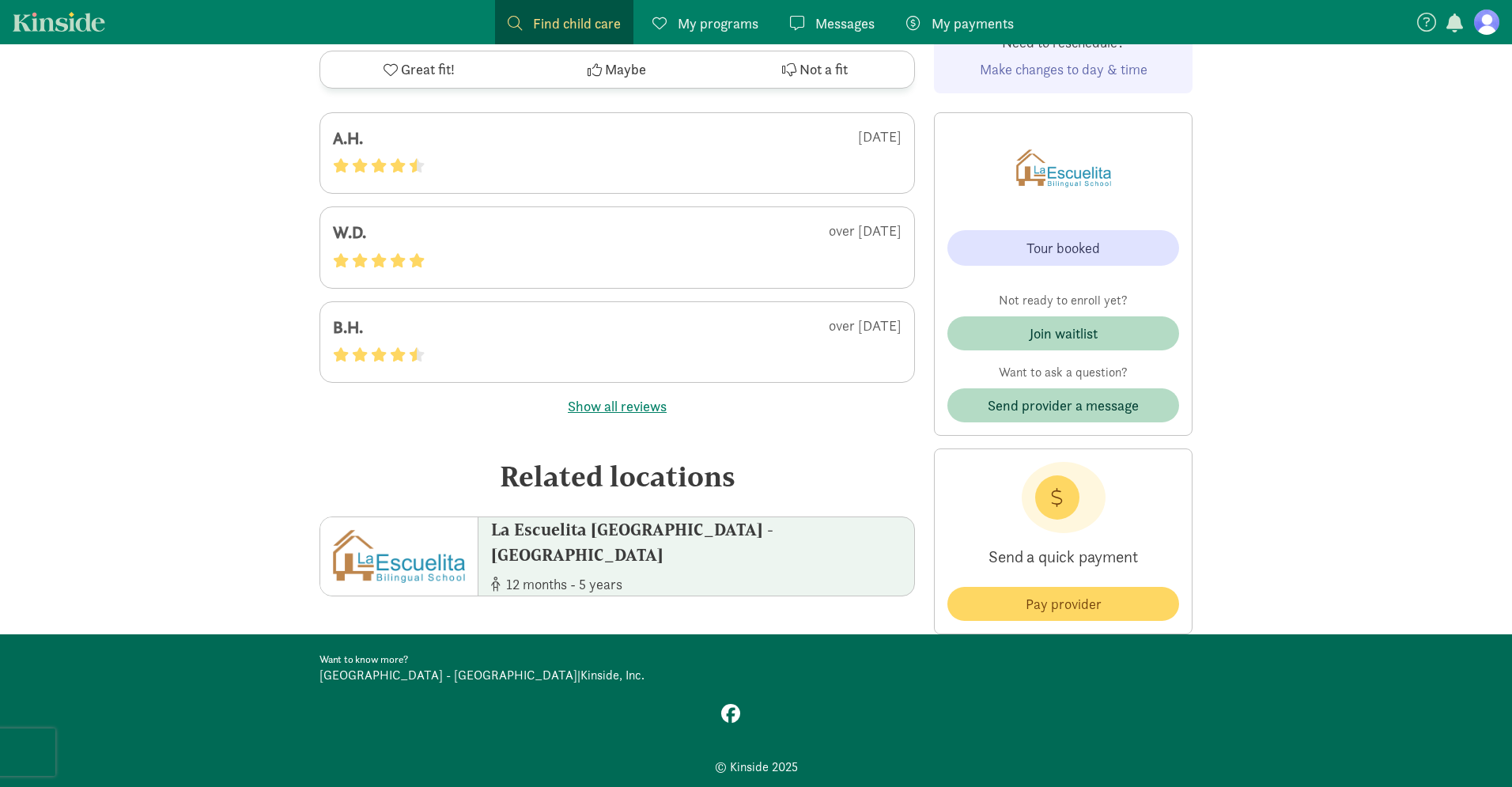
click at [690, 524] on div "La Escuelita [GEOGRAPHIC_DATA] - [GEOGRAPHIC_DATA]" at bounding box center [702, 542] width 423 height 50
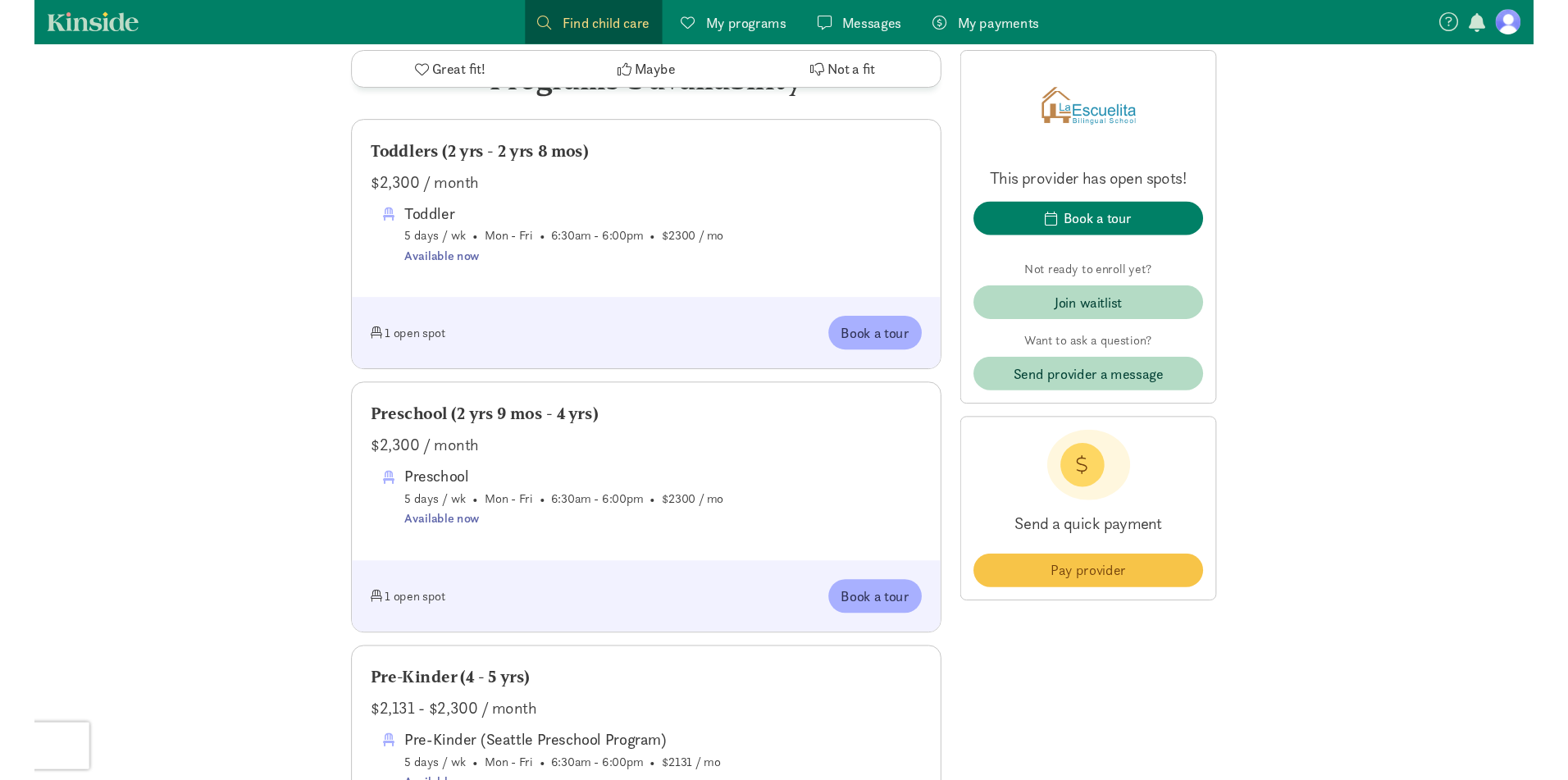
scroll to position [835, 0]
